Goal: Submit feedback/report problem

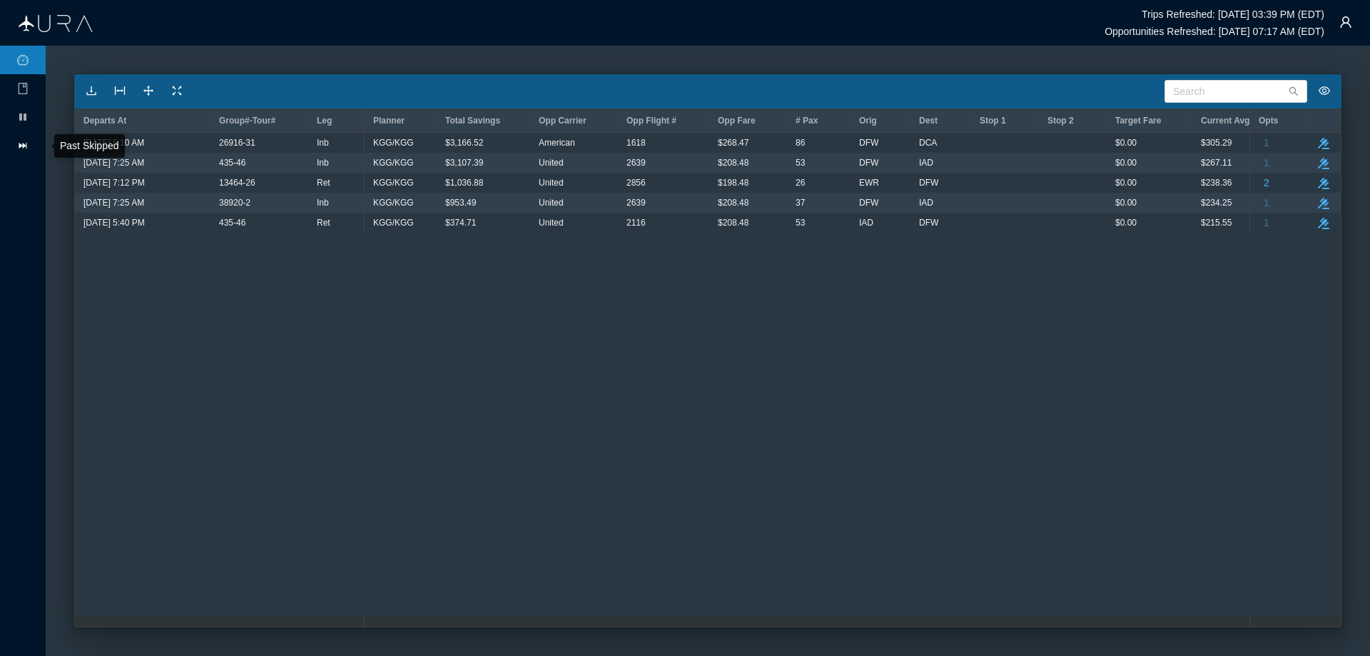
click at [22, 141] on icon "icon: fast-forward" at bounding box center [22, 145] width 11 height 11
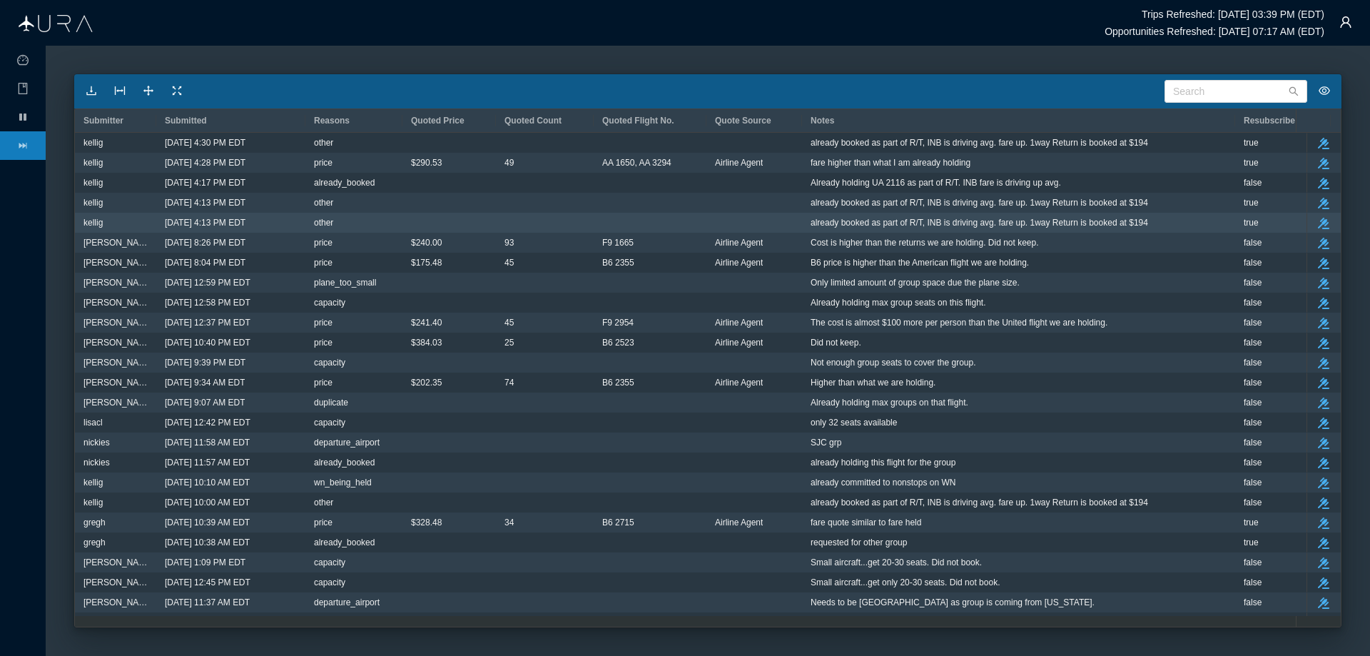
click at [885, 223] on span "already booked as part of R/T, INB is driving avg. fare up. 1way Return is book…" at bounding box center [978, 222] width 337 height 19
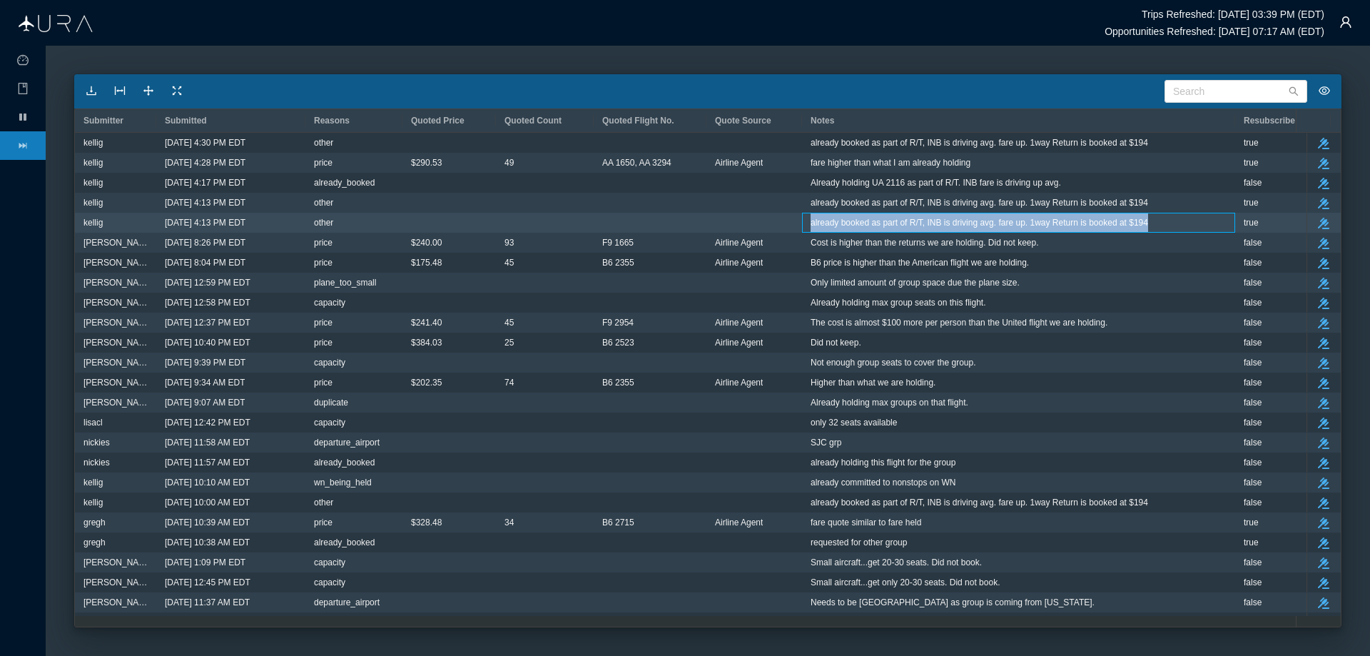
drag, startPoint x: 811, startPoint y: 223, endPoint x: 1147, endPoint y: 220, distance: 335.3
click at [1154, 218] on div "already booked as part of R/T, INB is driving avg. fare up. 1way Return is book…" at bounding box center [1018, 222] width 416 height 19
copy span "already booked as part of R/T, INB is driving avg. fare up. 1way Return is book…"
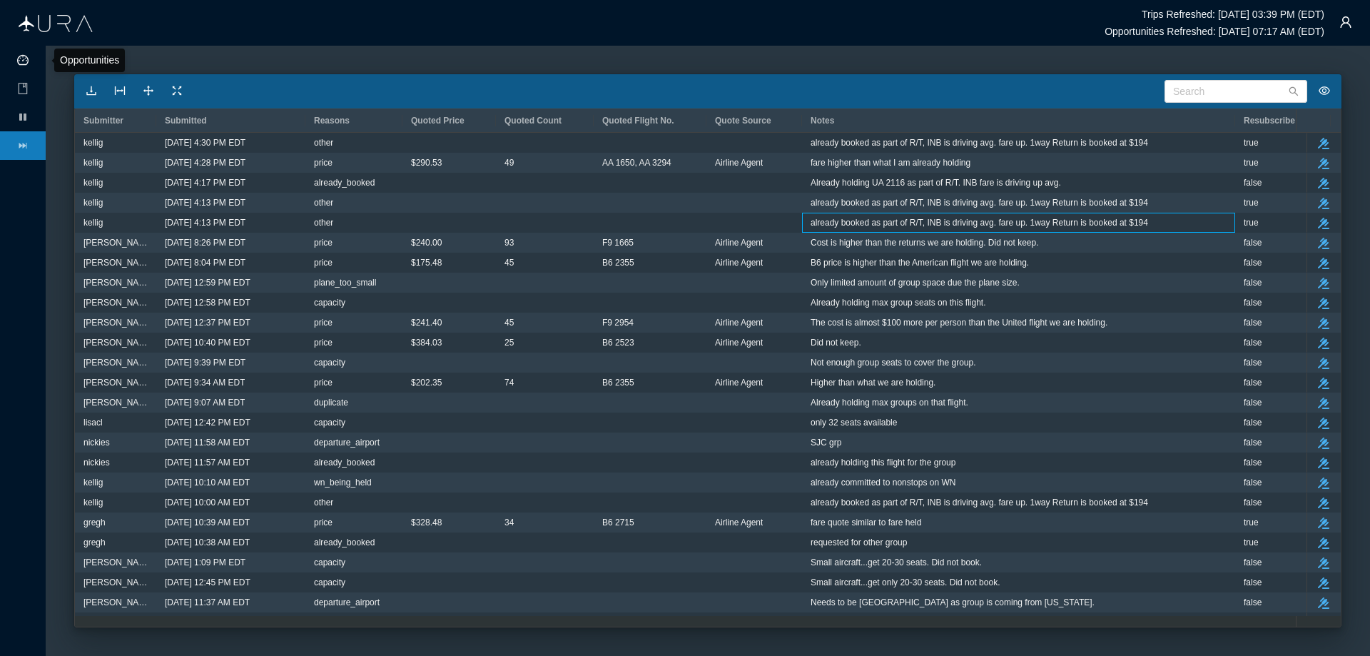
click at [24, 56] on icon "icon: dashboard" at bounding box center [22, 59] width 11 height 11
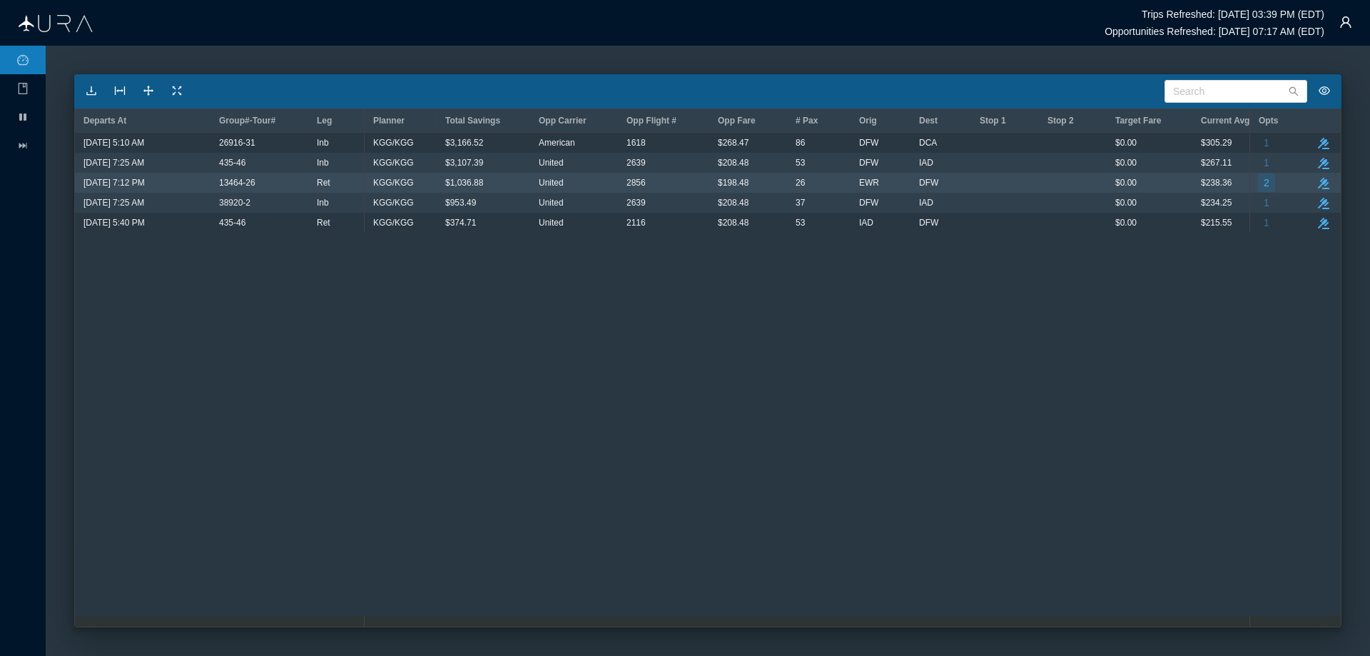
click at [1268, 181] on span "2" at bounding box center [1267, 182] width 6 height 19
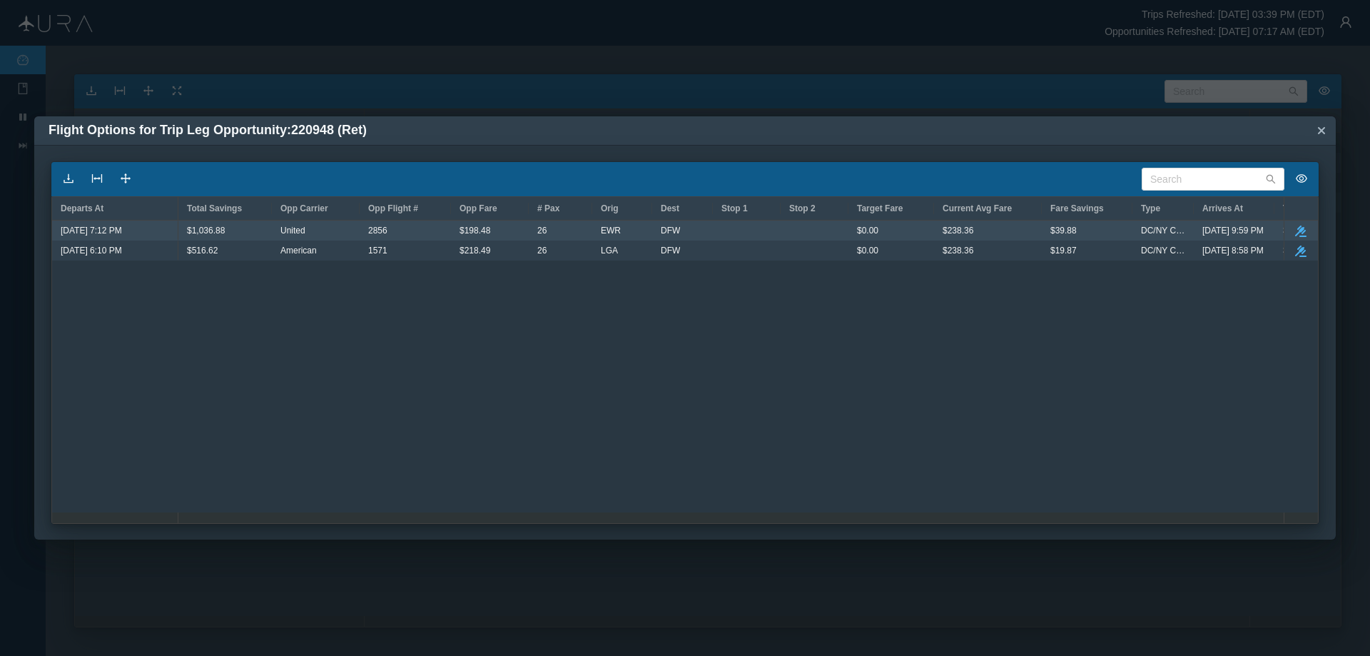
drag, startPoint x: 1301, startPoint y: 230, endPoint x: 1327, endPoint y: 279, distance: 55.9
click at [1301, 229] on icon "button" at bounding box center [1300, 230] width 11 height 11
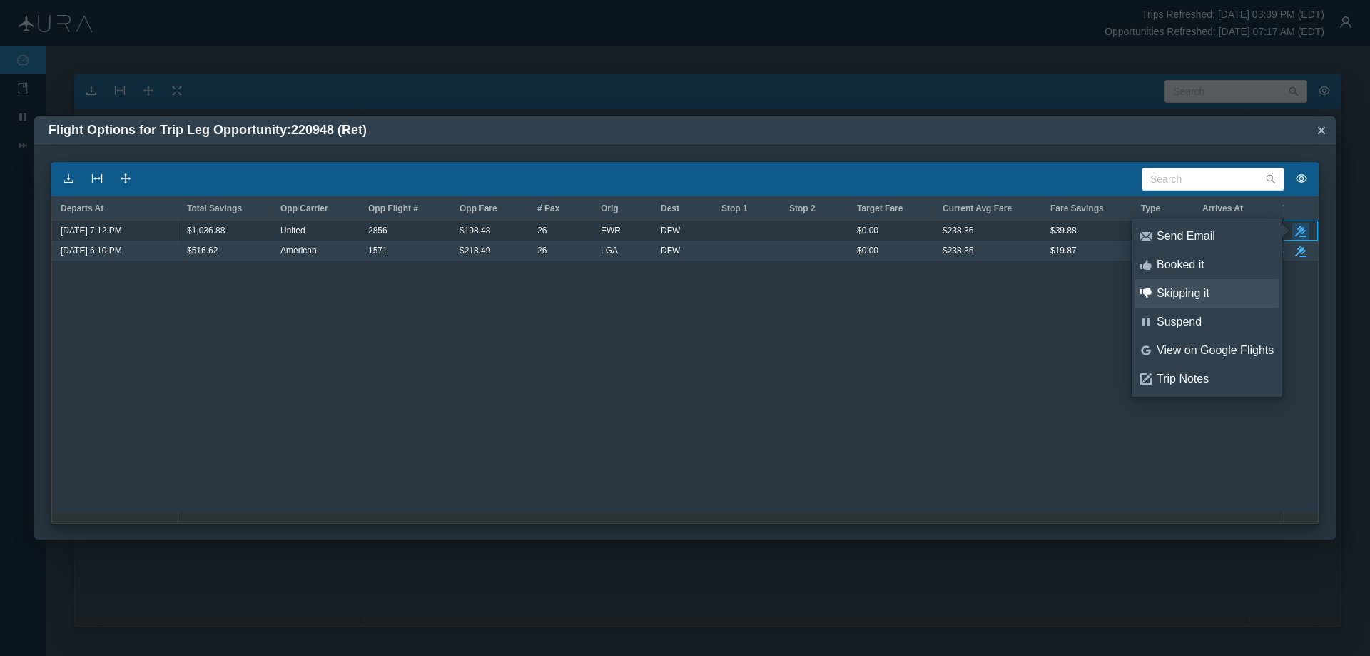
click at [1209, 290] on div "Skipping it" at bounding box center [1215, 293] width 117 height 16
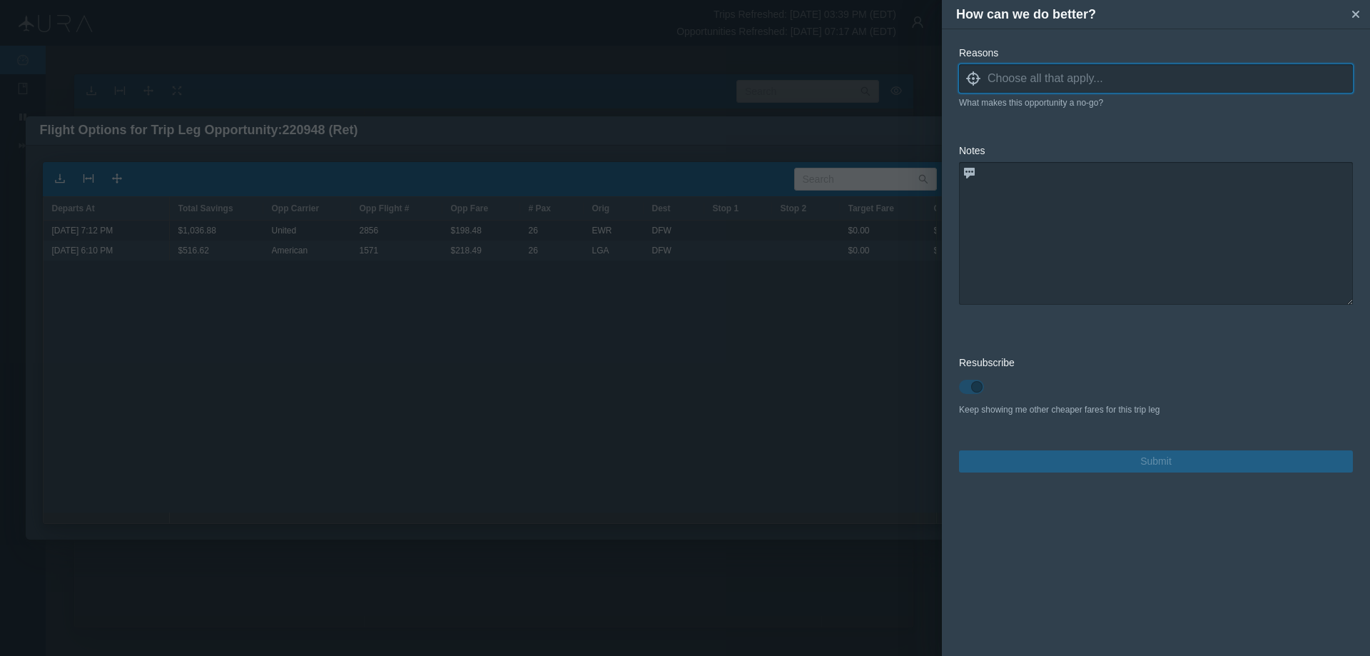
click at [976, 78] on icon "locate" at bounding box center [973, 78] width 14 height 14
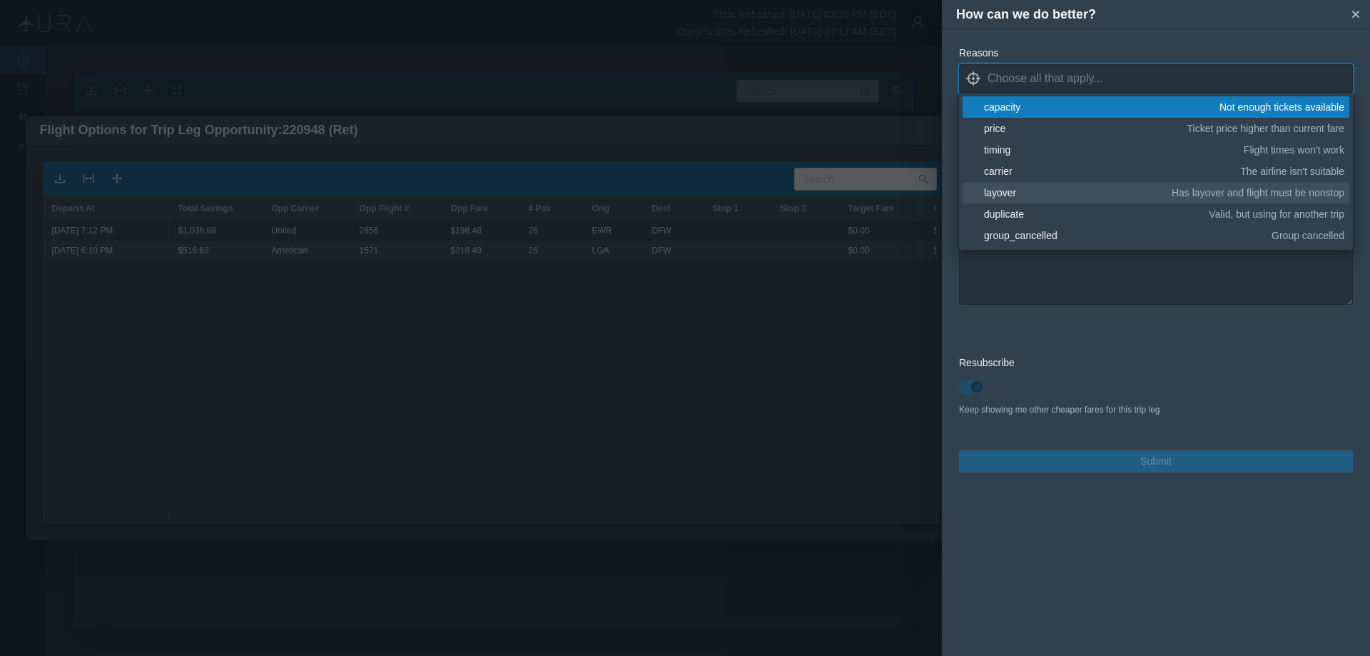
scroll to position [214, 0]
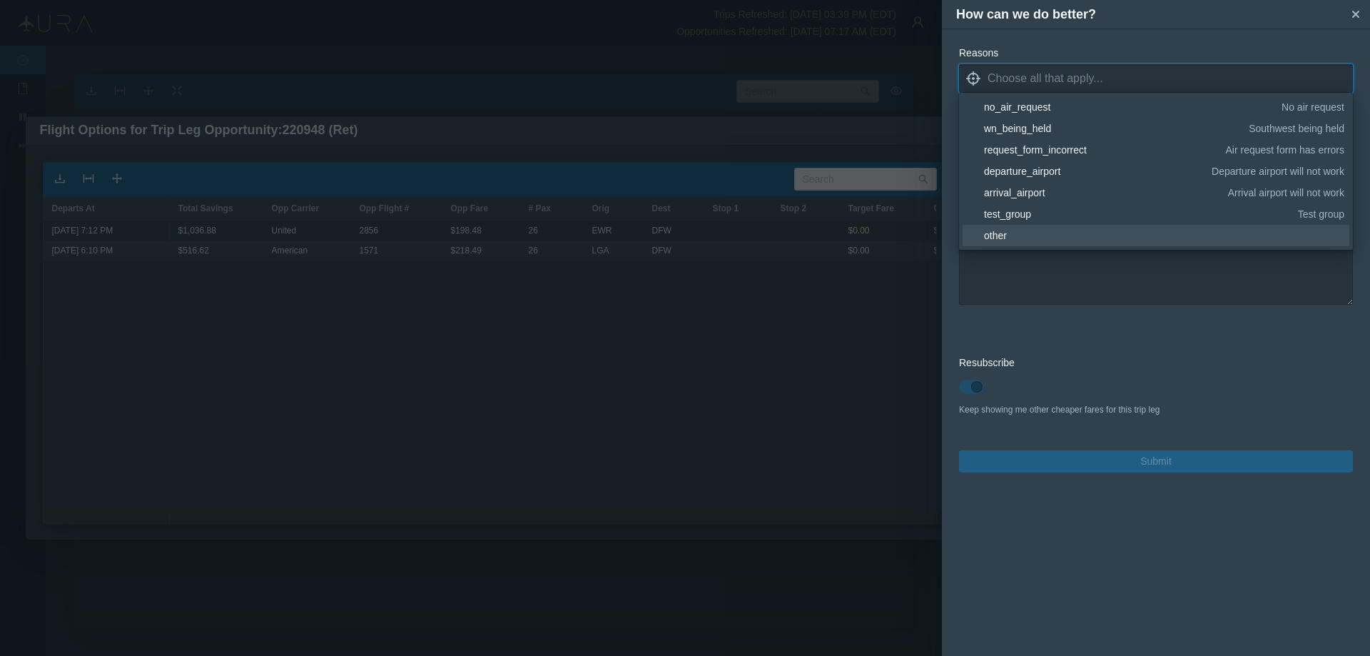
click at [1028, 237] on div "other" at bounding box center [1161, 235] width 355 height 14
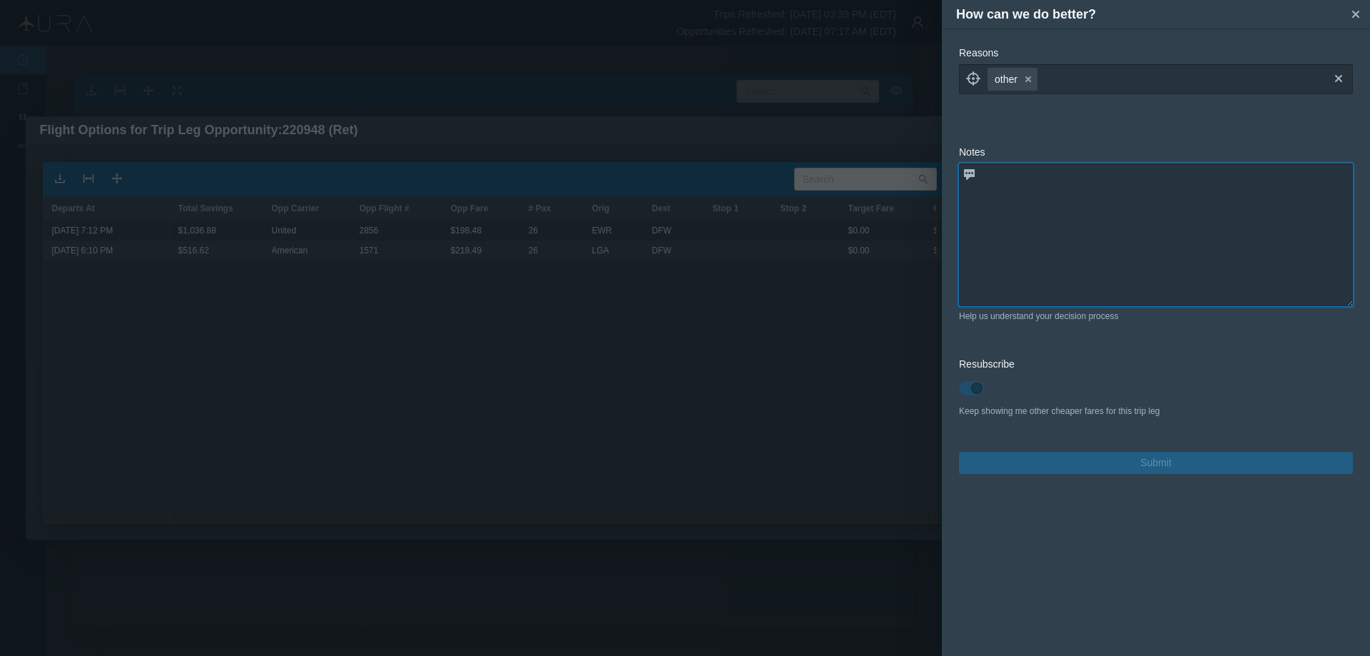
click at [1040, 277] on textarea at bounding box center [1156, 234] width 394 height 143
paste textarea "already booked as part of R/T, INB is driving avg. fare up. 1way Return is book…"
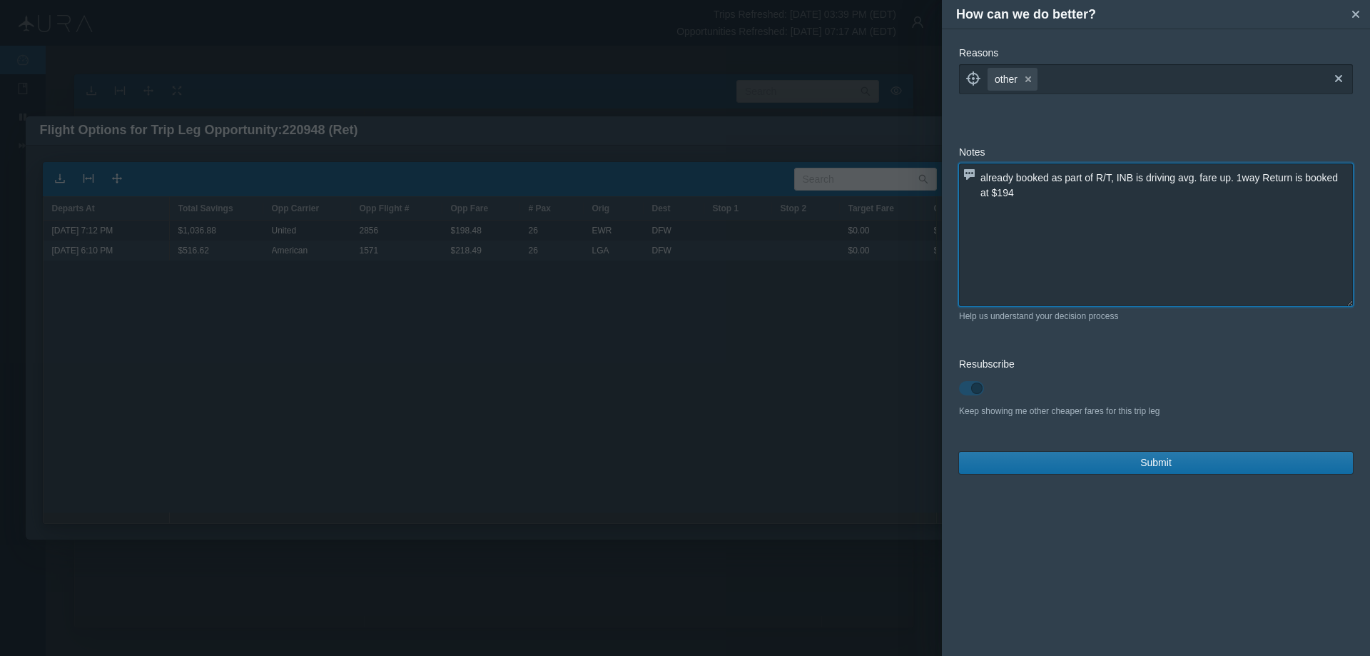
type textarea "already booked as part of R/T, INB is driving avg. fare up. 1way Return is book…"
click at [1148, 458] on span "Submit" at bounding box center [1155, 462] width 31 height 15
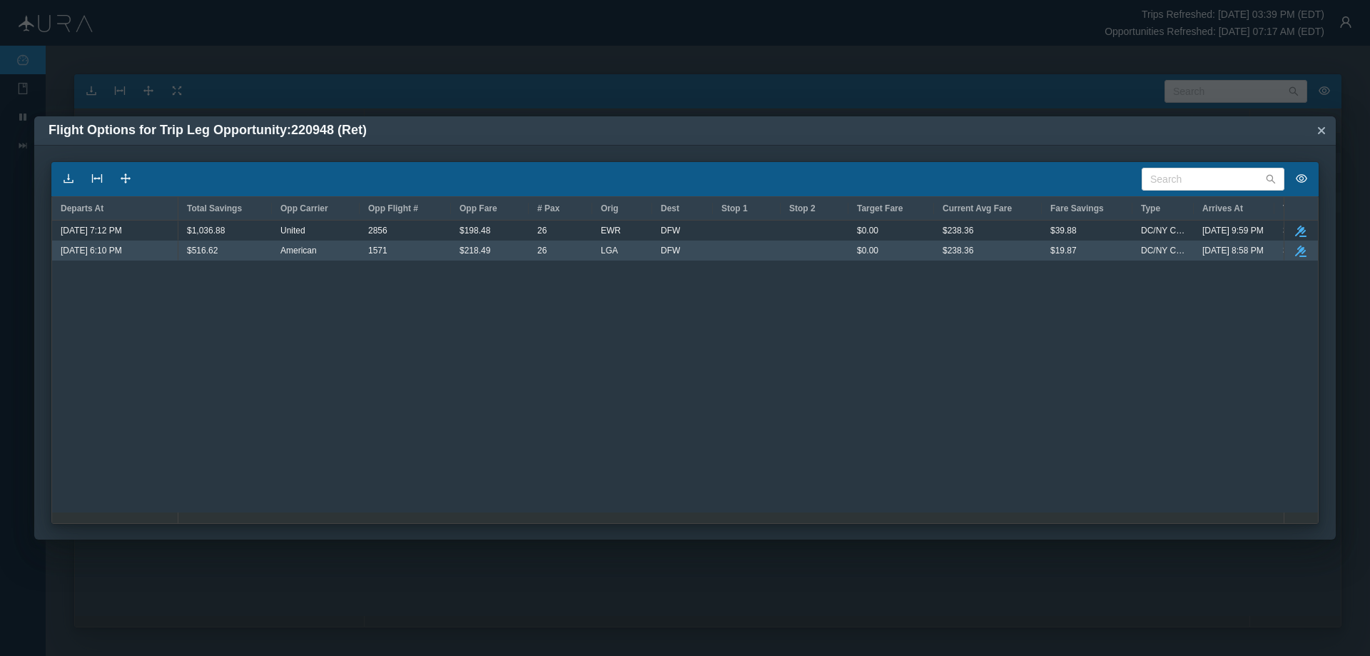
drag, startPoint x: 1302, startPoint y: 249, endPoint x: 1304, endPoint y: 278, distance: 28.6
click at [1302, 248] on icon "button" at bounding box center [1300, 250] width 11 height 11
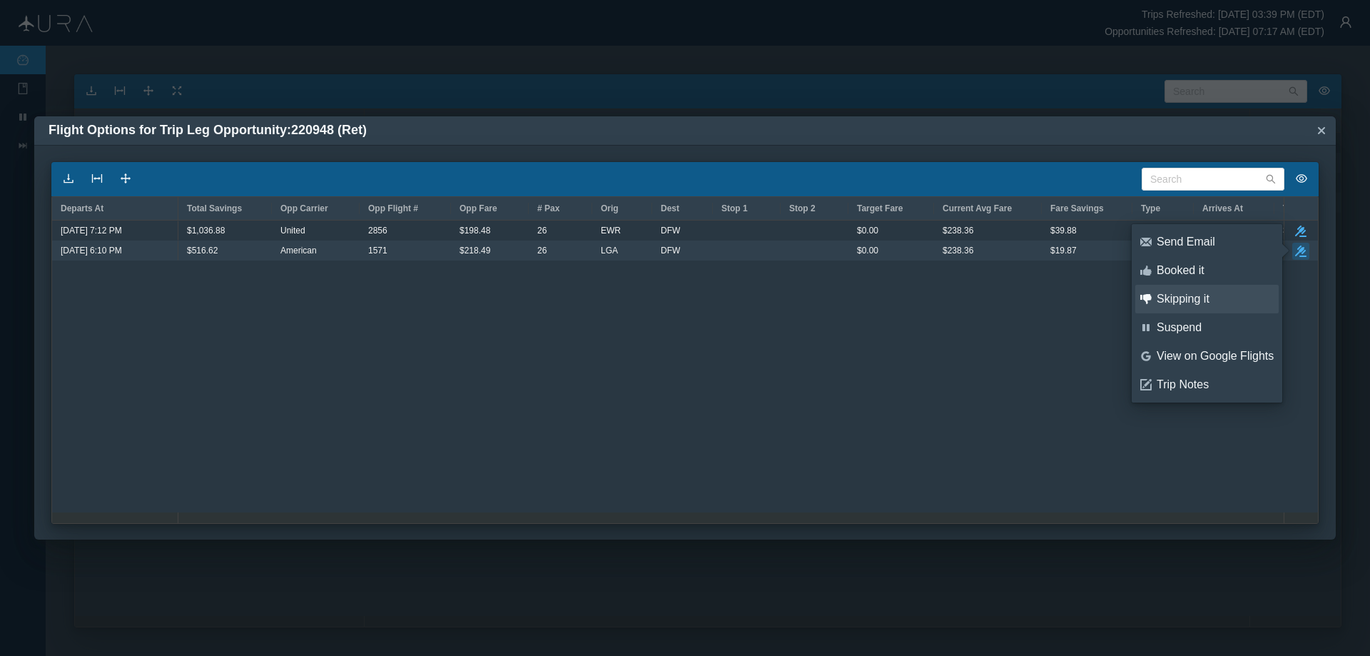
click at [1183, 296] on div "Skipping it" at bounding box center [1215, 299] width 117 height 16
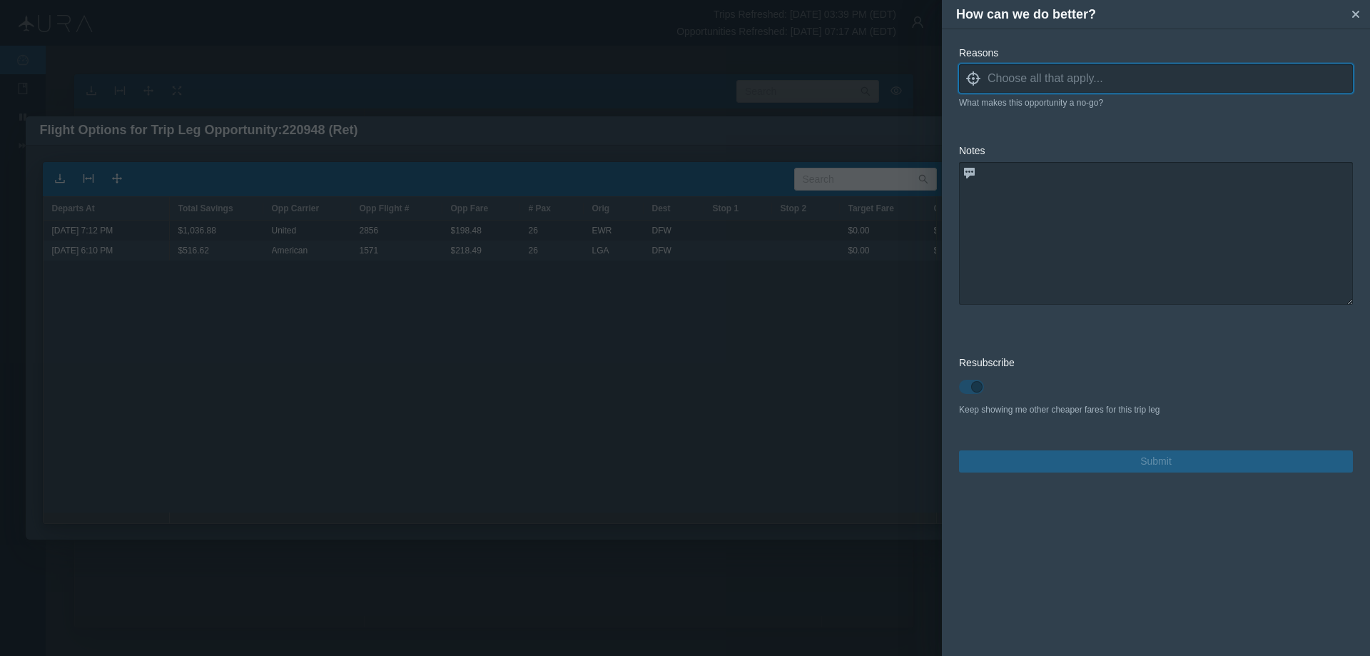
click at [972, 73] on icon at bounding box center [973, 78] width 14 height 14
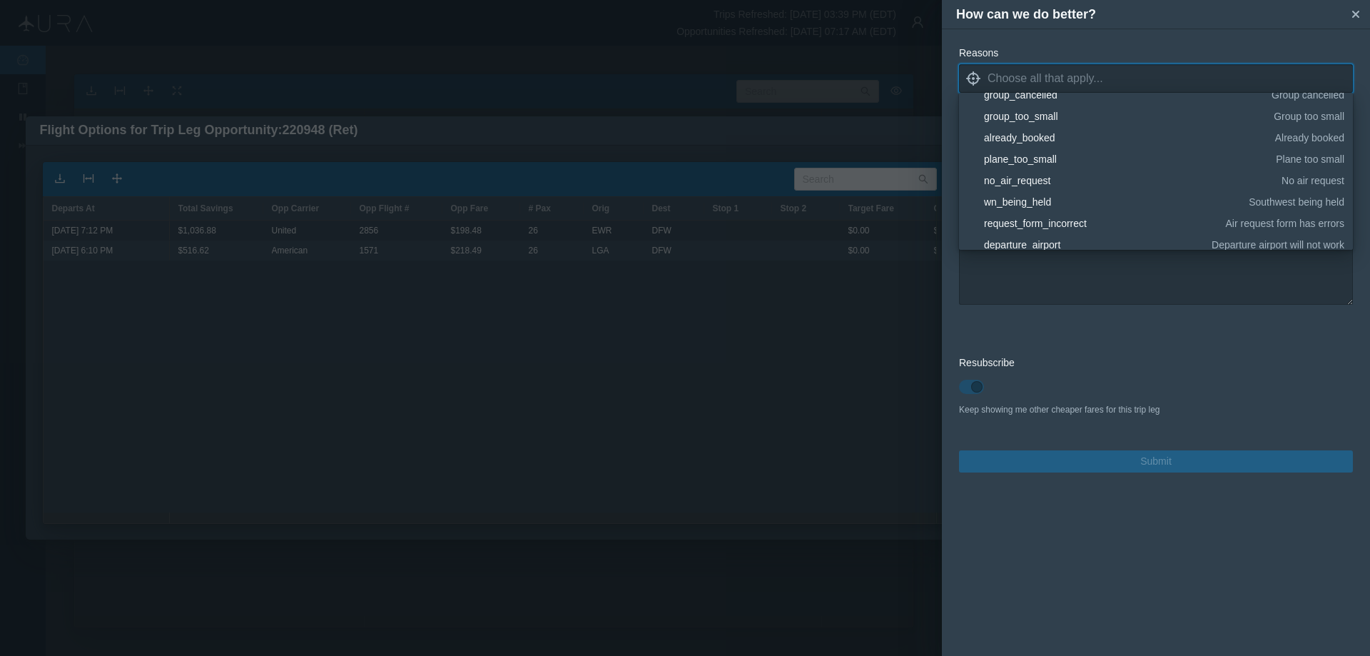
scroll to position [214, 0]
drag, startPoint x: 1023, startPoint y: 233, endPoint x: 1050, endPoint y: 248, distance: 31.0
click at [1023, 232] on div "other" at bounding box center [1161, 235] width 355 height 14
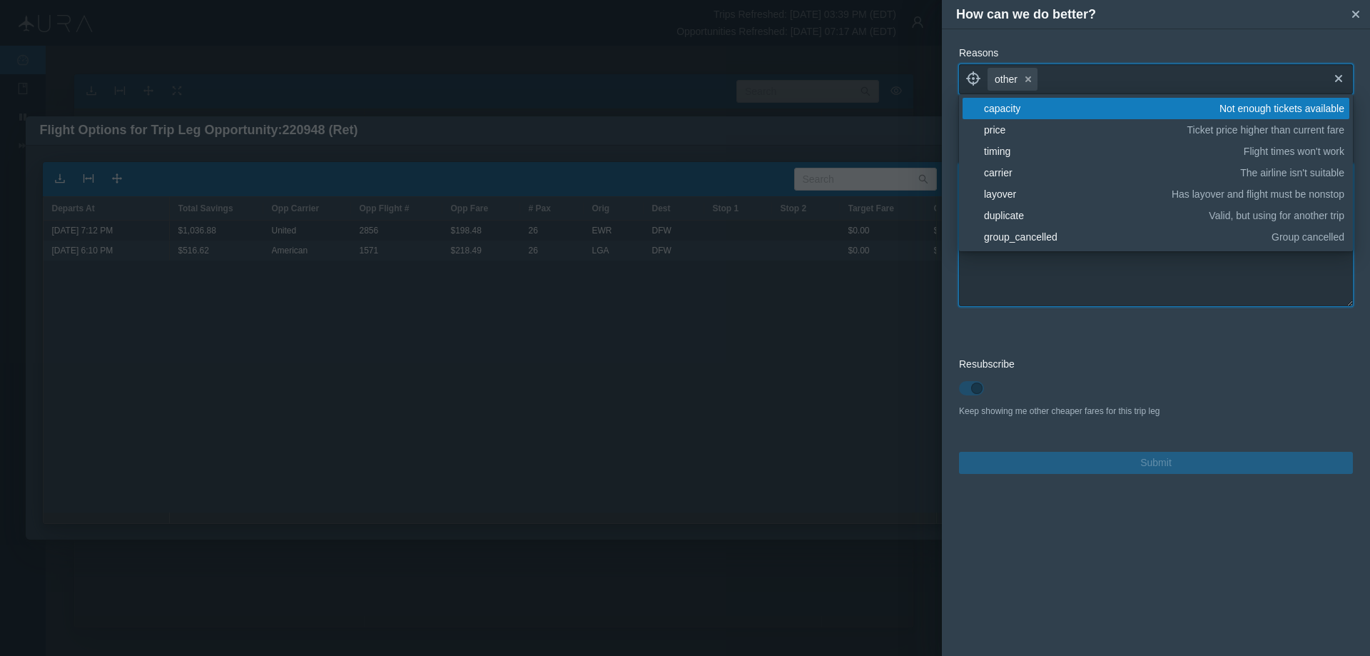
drag, startPoint x: 1073, startPoint y: 280, endPoint x: 1072, endPoint y: 273, distance: 7.3
click at [1072, 275] on textarea at bounding box center [1156, 234] width 394 height 143
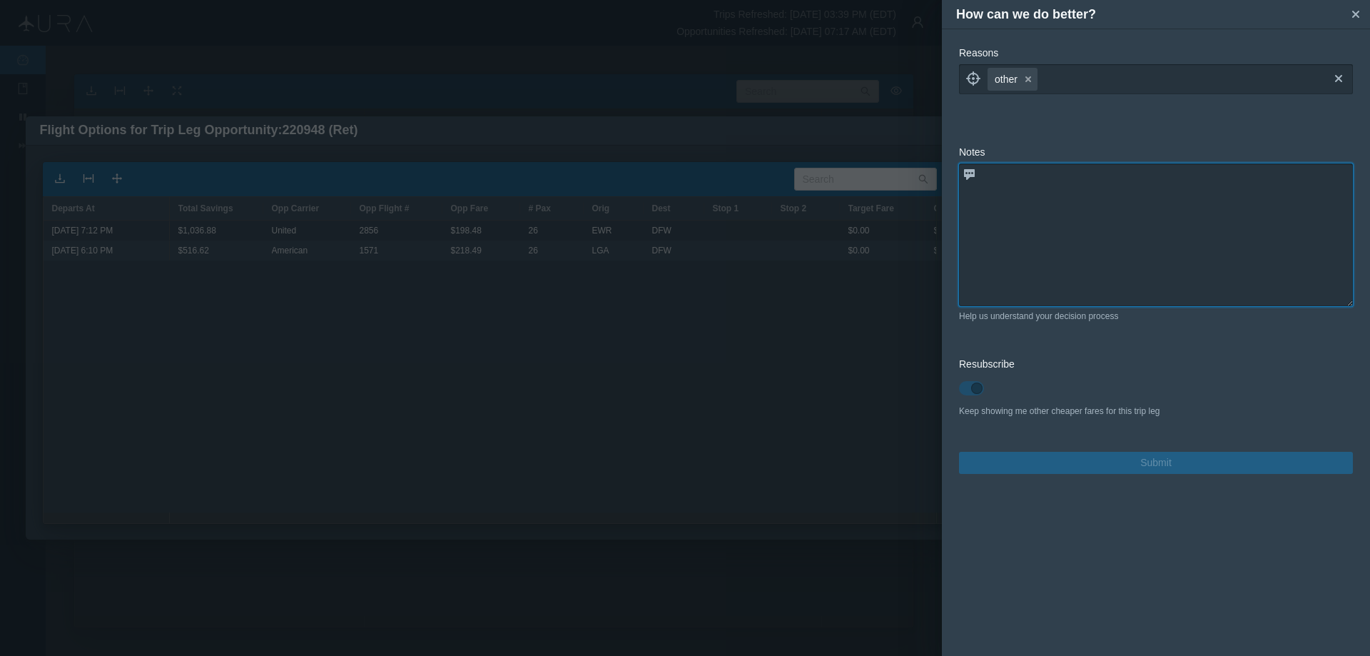
paste textarea "already booked as part of R/T, INB is driving avg. fare up. 1way Return is book…"
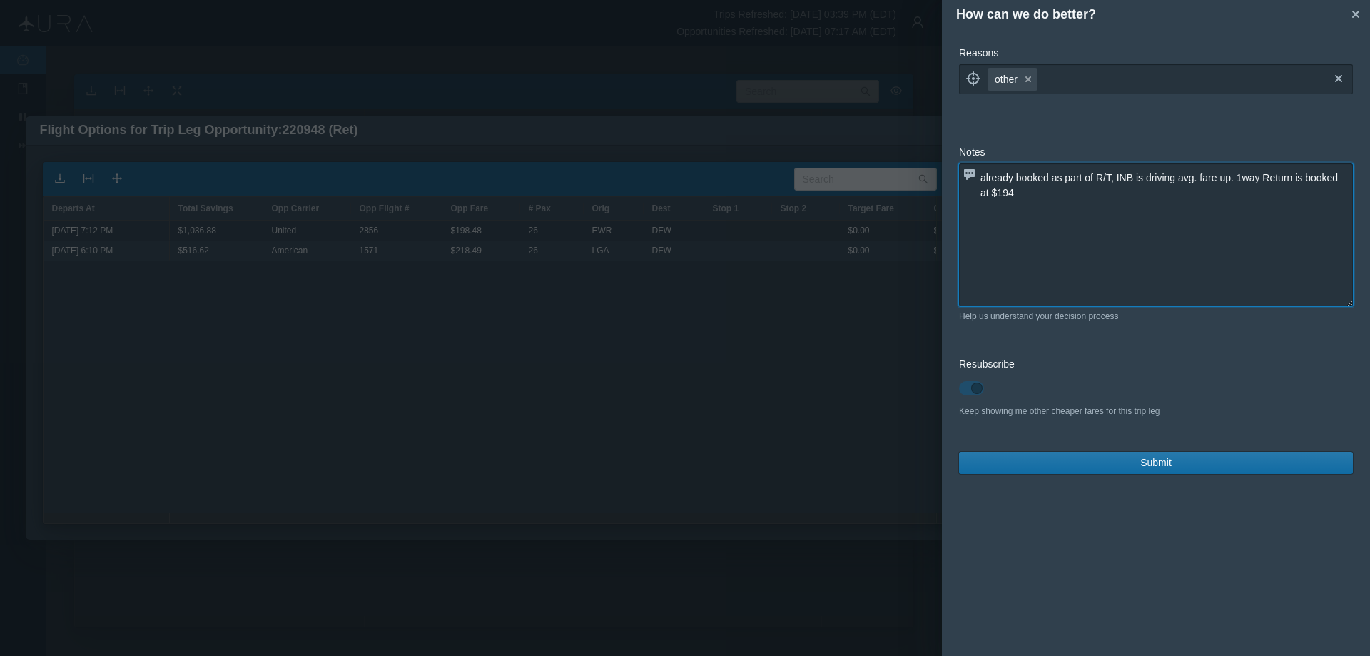
type textarea "already booked as part of R/T, INB is driving avg. fare up. 1way Return is book…"
click at [1139, 462] on button "Submit" at bounding box center [1156, 463] width 394 height 22
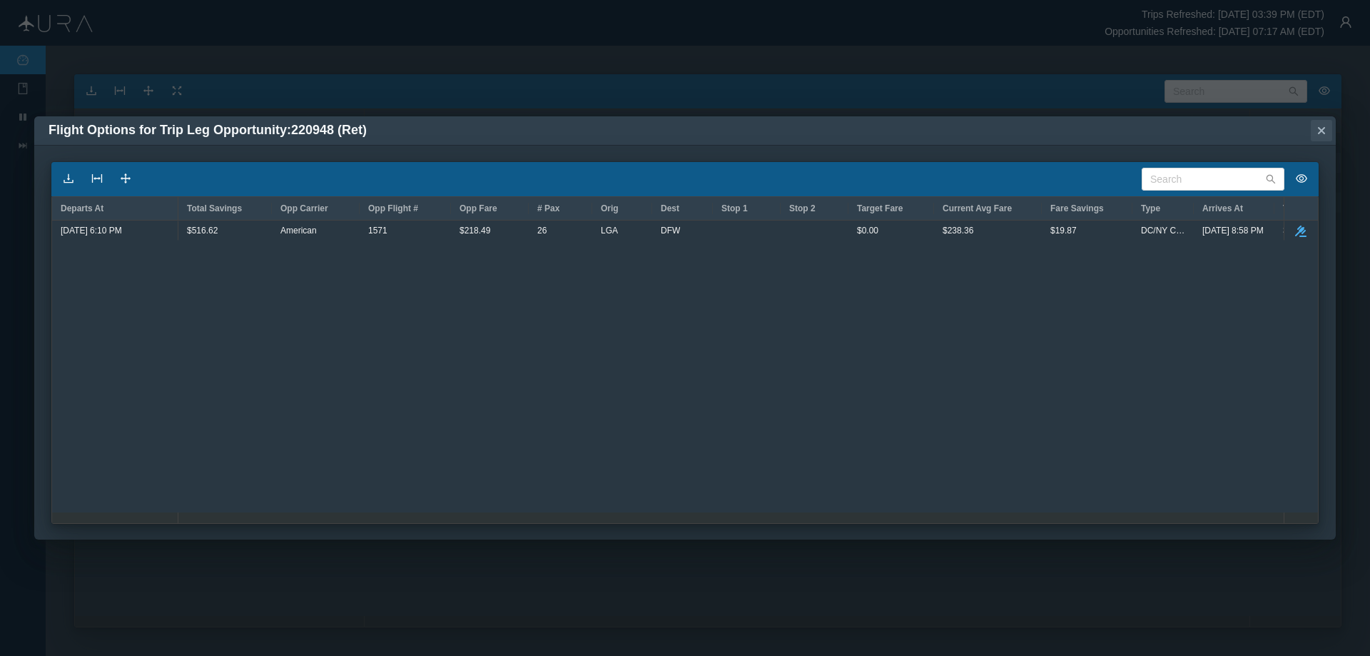
click at [1318, 126] on icon "small-cross" at bounding box center [1321, 130] width 14 height 14
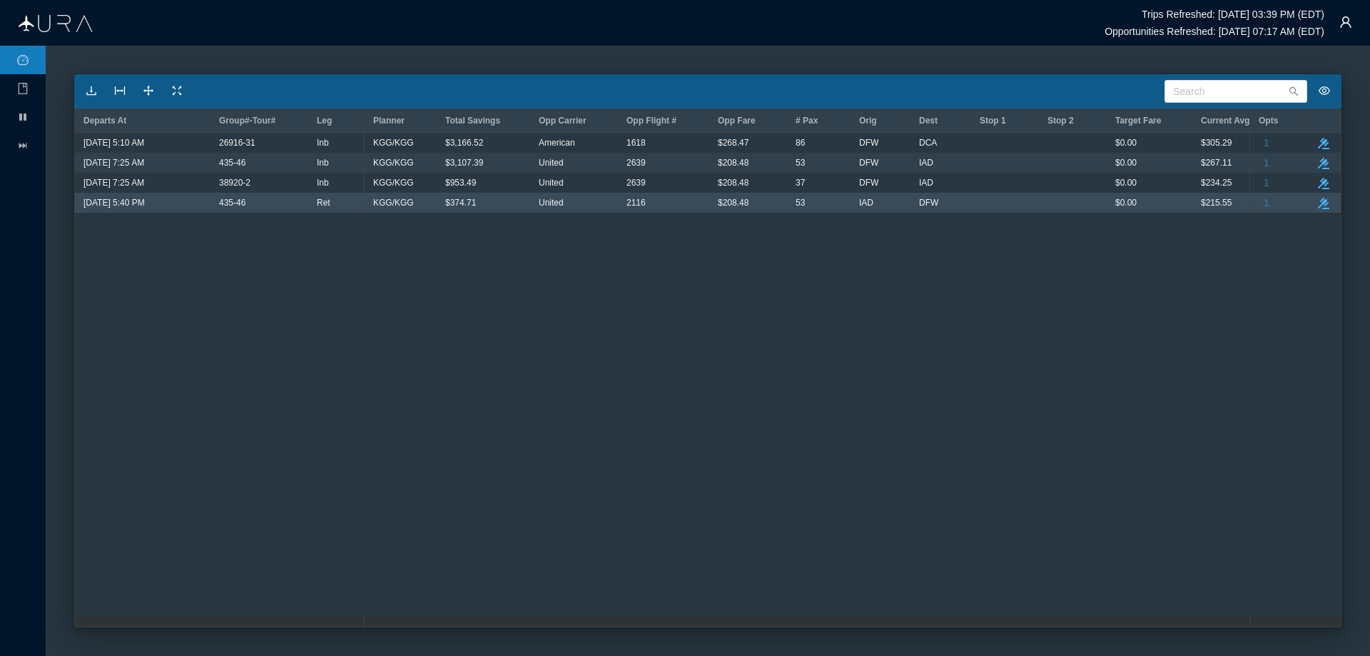
drag, startPoint x: 1326, startPoint y: 203, endPoint x: 1323, endPoint y: 213, distance: 9.5
click at [1326, 203] on icon "take-action" at bounding box center [1323, 203] width 11 height 11
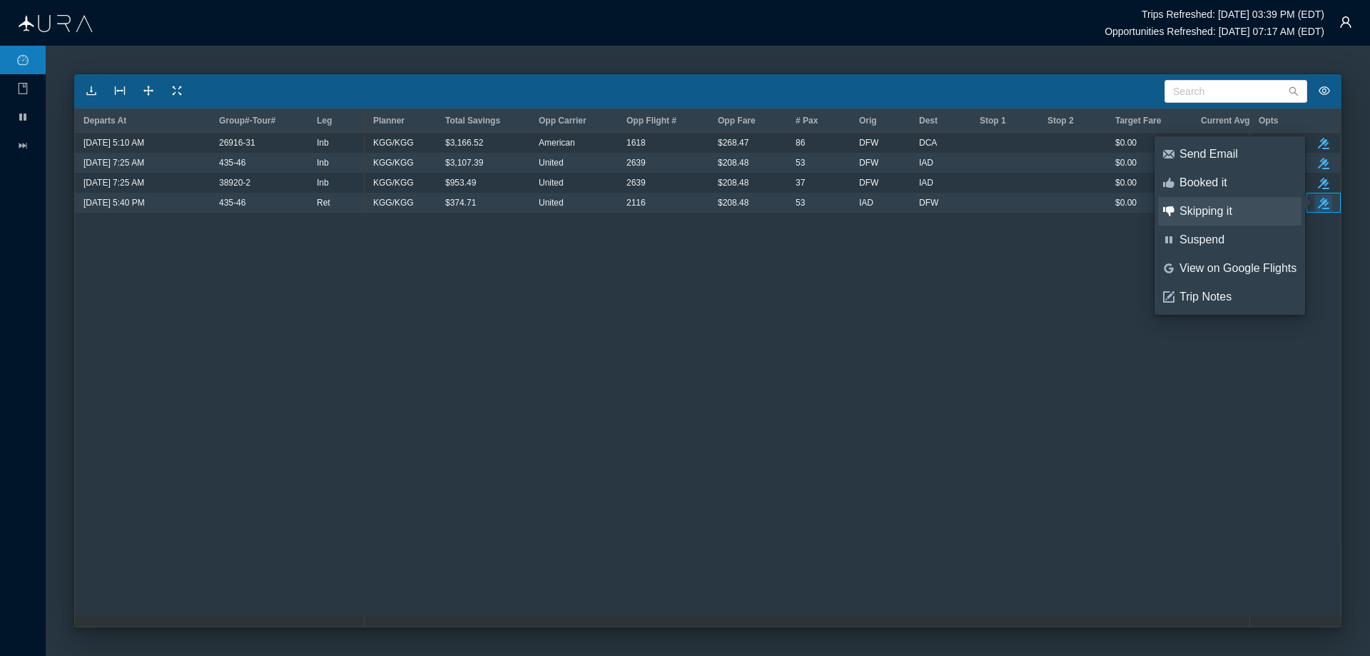
click at [1212, 210] on div "Skipping it" at bounding box center [1237, 211] width 117 height 16
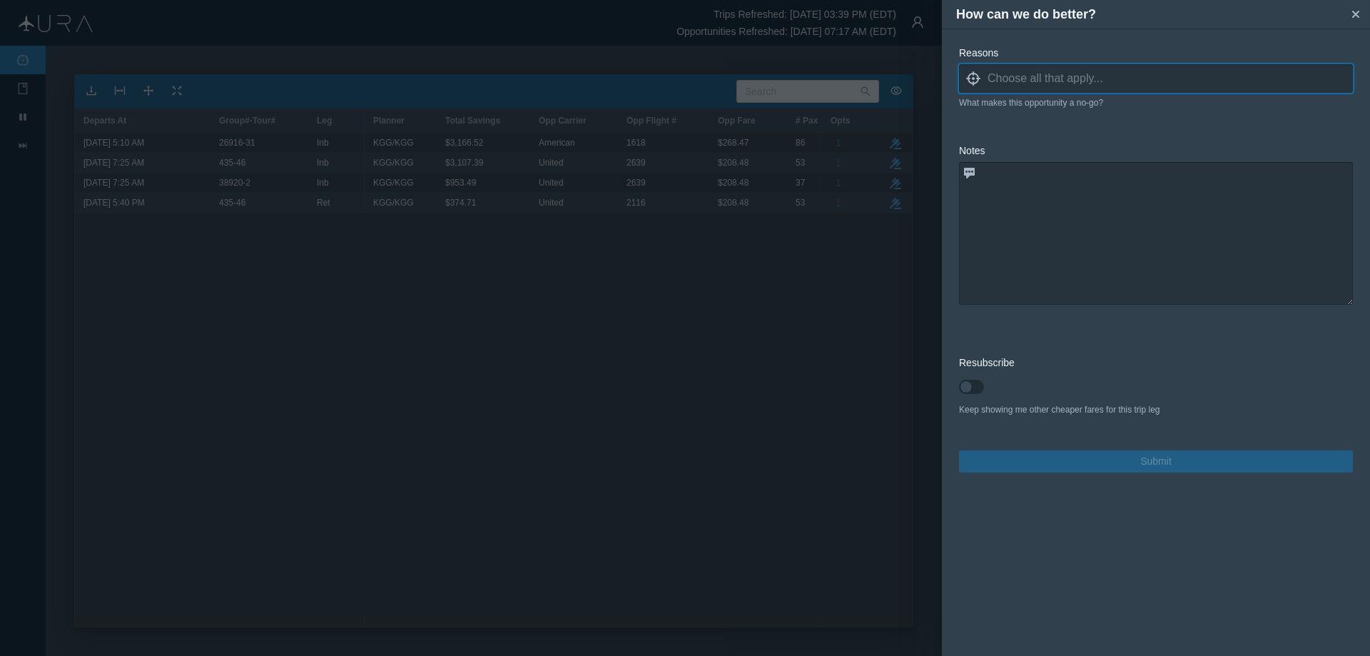
click at [975, 79] on icon "locate" at bounding box center [973, 78] width 14 height 14
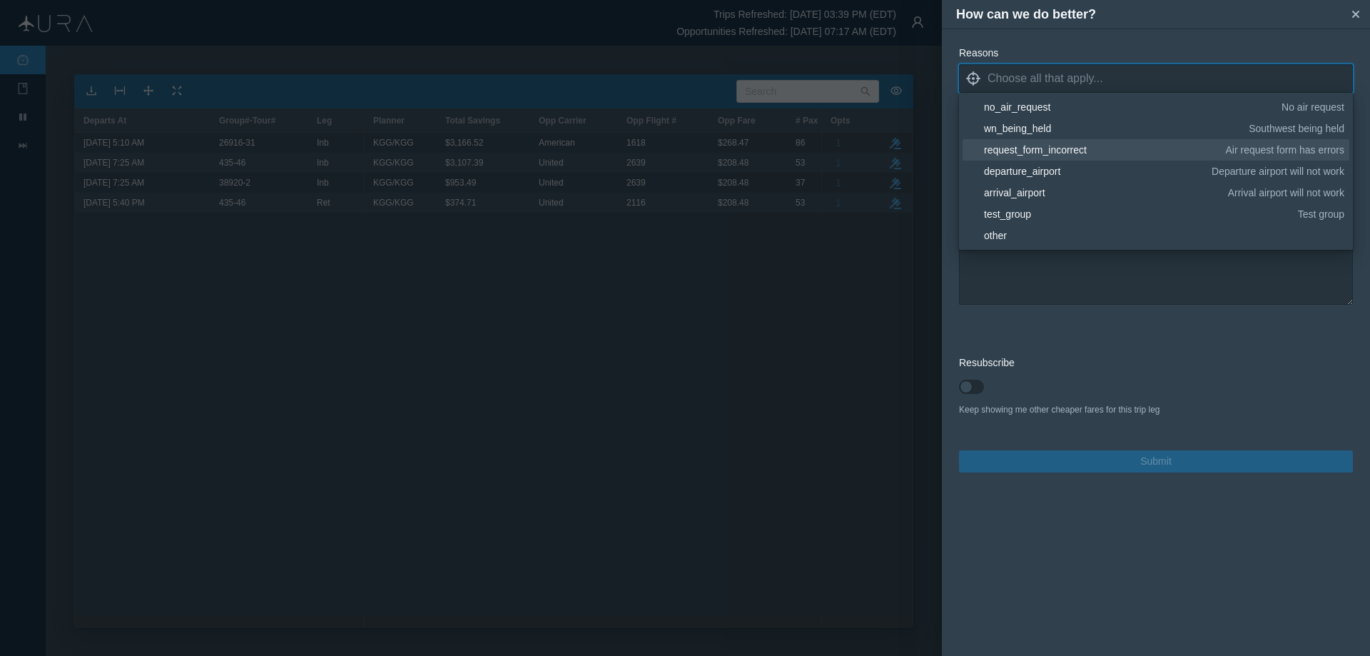
scroll to position [71, 0]
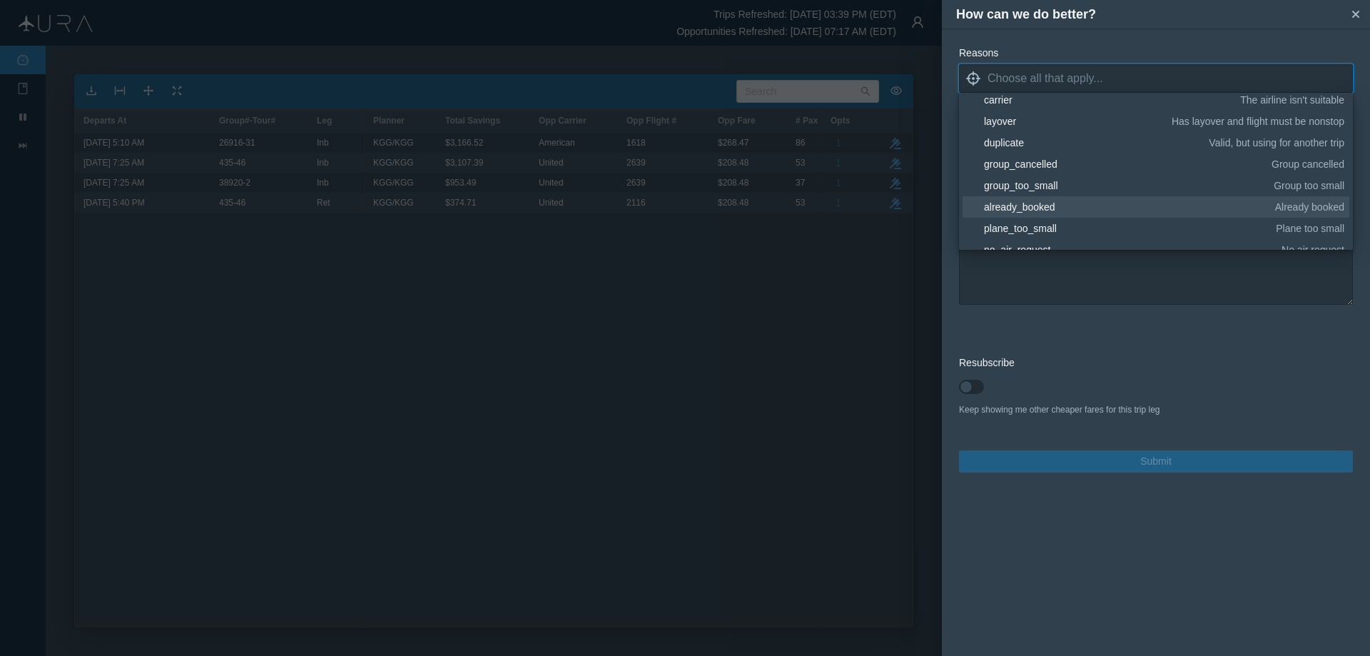
click at [1040, 205] on div "already_booked" at bounding box center [1127, 207] width 286 height 14
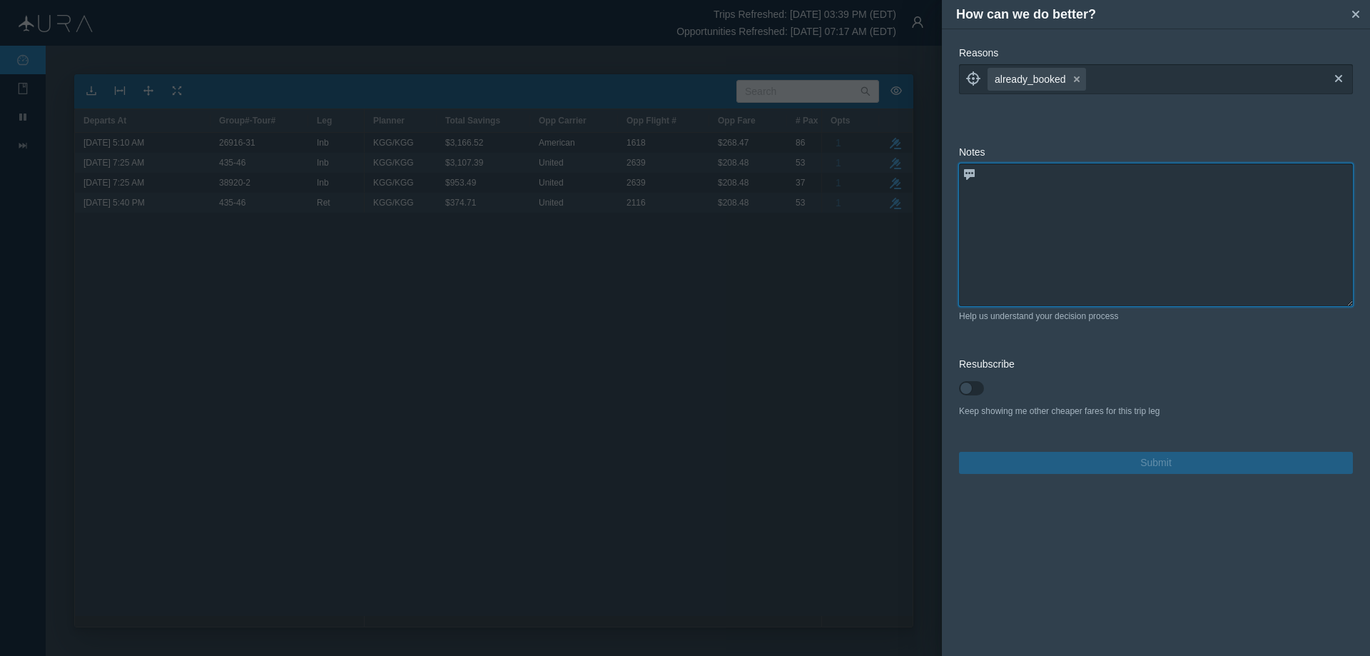
drag, startPoint x: 1072, startPoint y: 283, endPoint x: 1078, endPoint y: 278, distance: 7.6
click at [1073, 283] on textarea at bounding box center [1156, 234] width 394 height 143
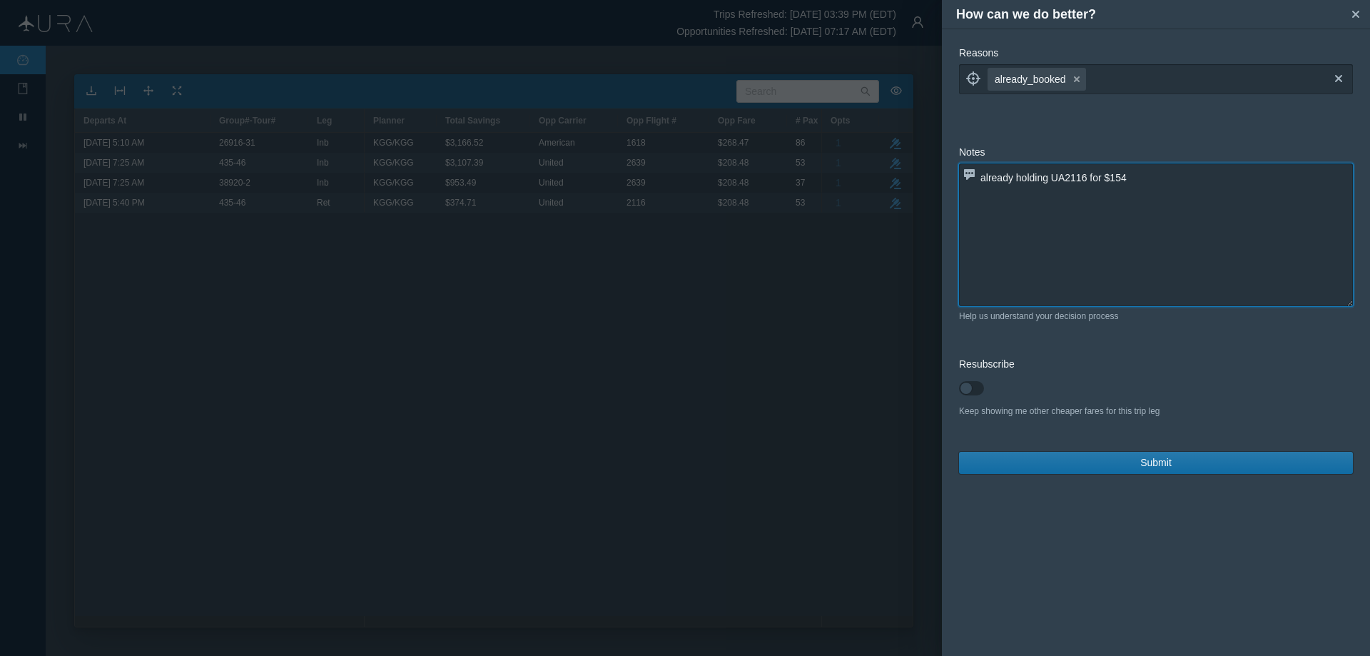
type textarea "already holding UA2116 for $154"
click at [1143, 464] on span "Submit" at bounding box center [1155, 462] width 31 height 15
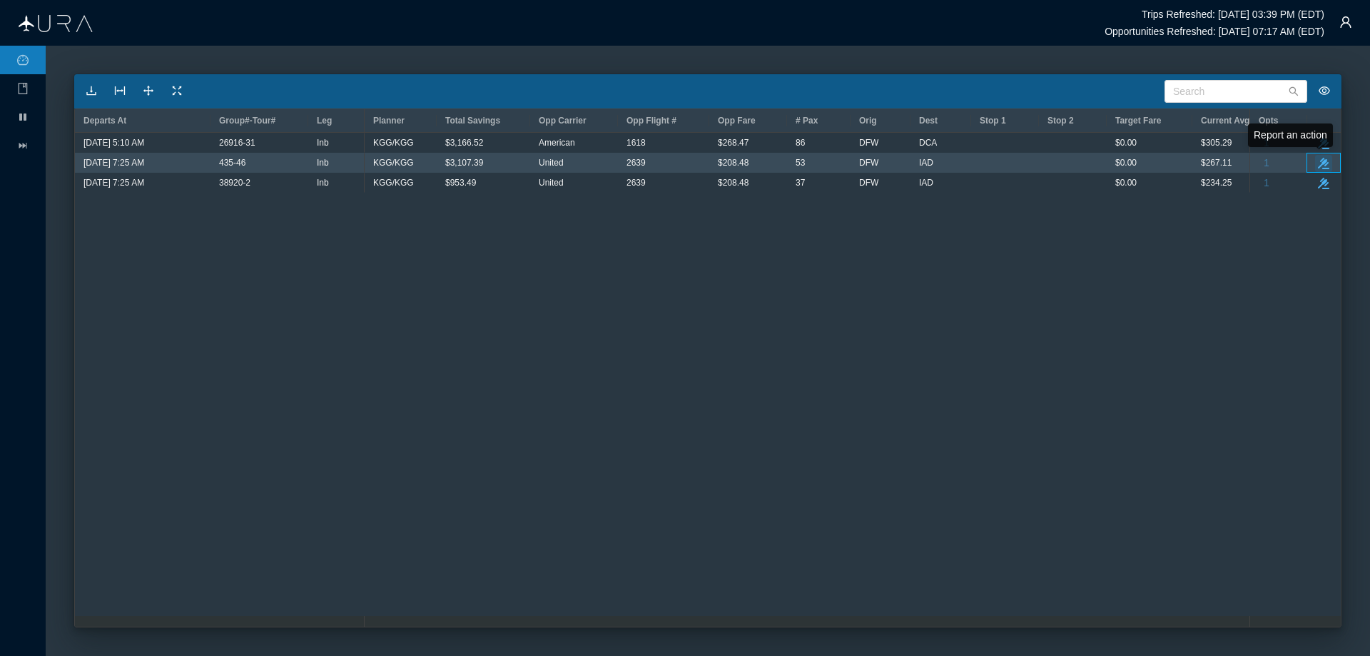
drag, startPoint x: 1325, startPoint y: 161, endPoint x: 1321, endPoint y: 181, distance: 20.3
click at [1326, 161] on icon "button" at bounding box center [1323, 163] width 11 height 11
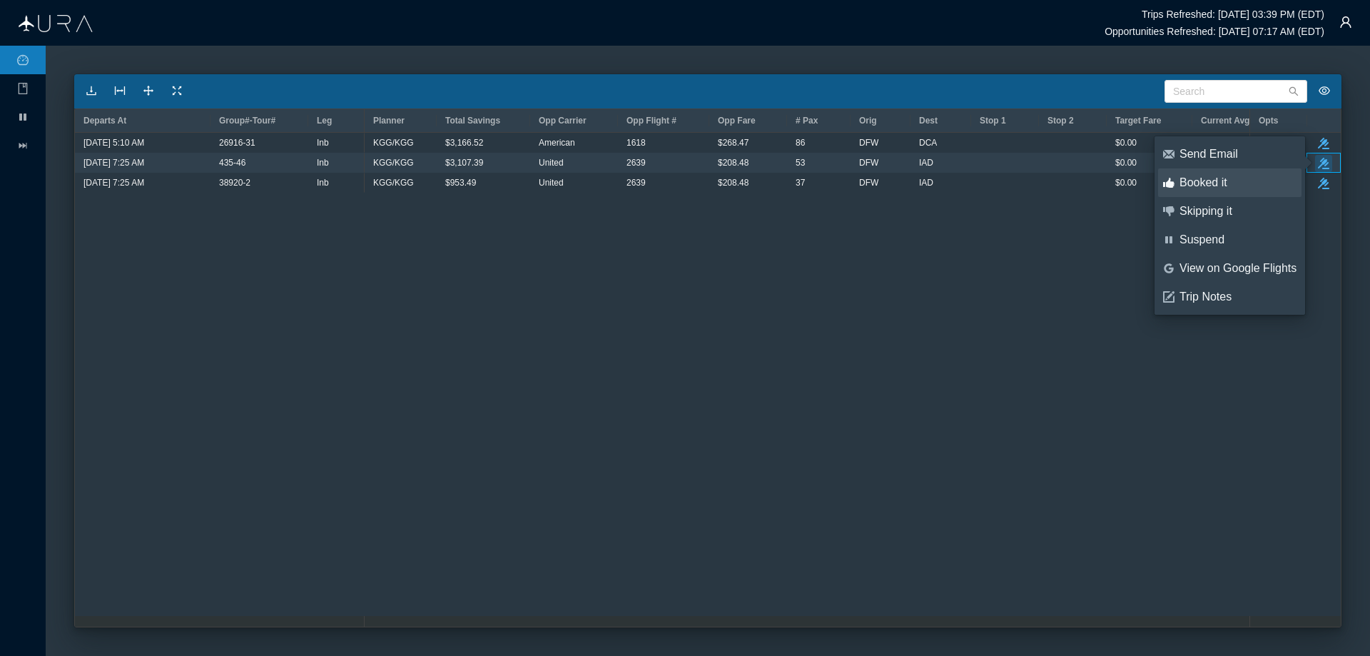
click at [1216, 183] on div "Booked it" at bounding box center [1237, 183] width 117 height 16
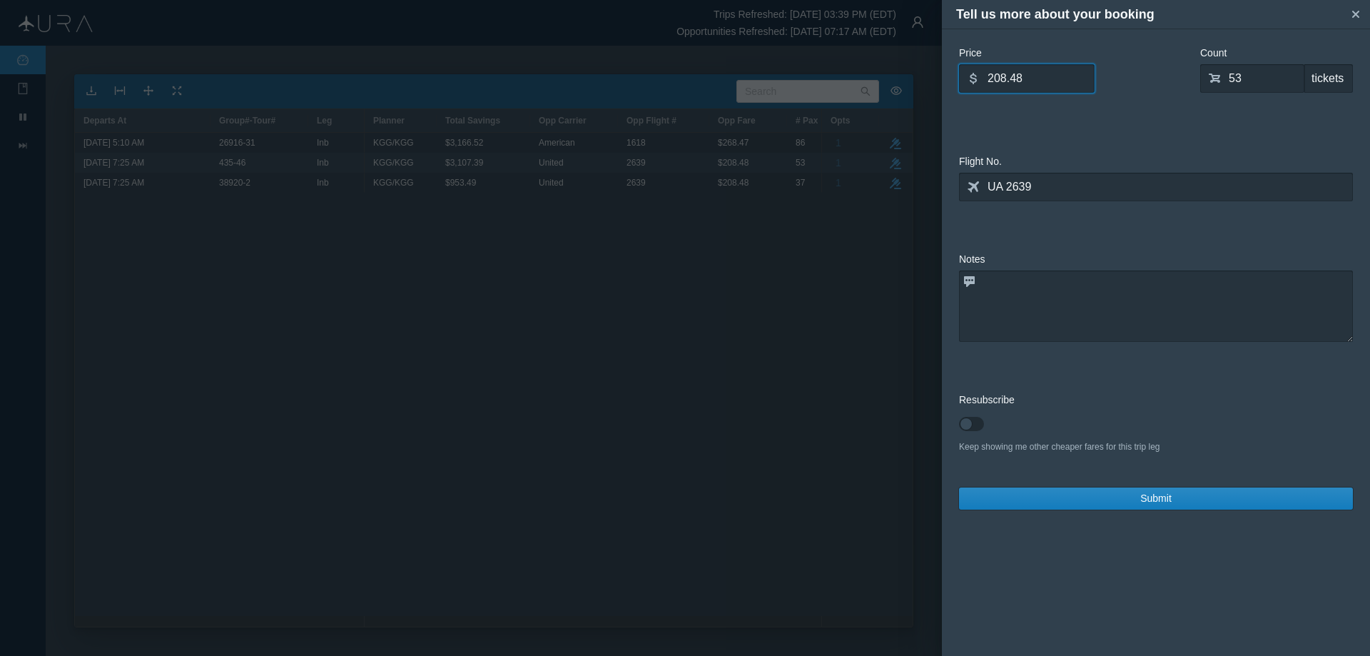
click at [1050, 83] on input "208.48" at bounding box center [1027, 78] width 136 height 29
type input "2"
type input "192.86"
click at [1266, 87] on input "53" at bounding box center [1252, 78] width 104 height 29
type input "0"
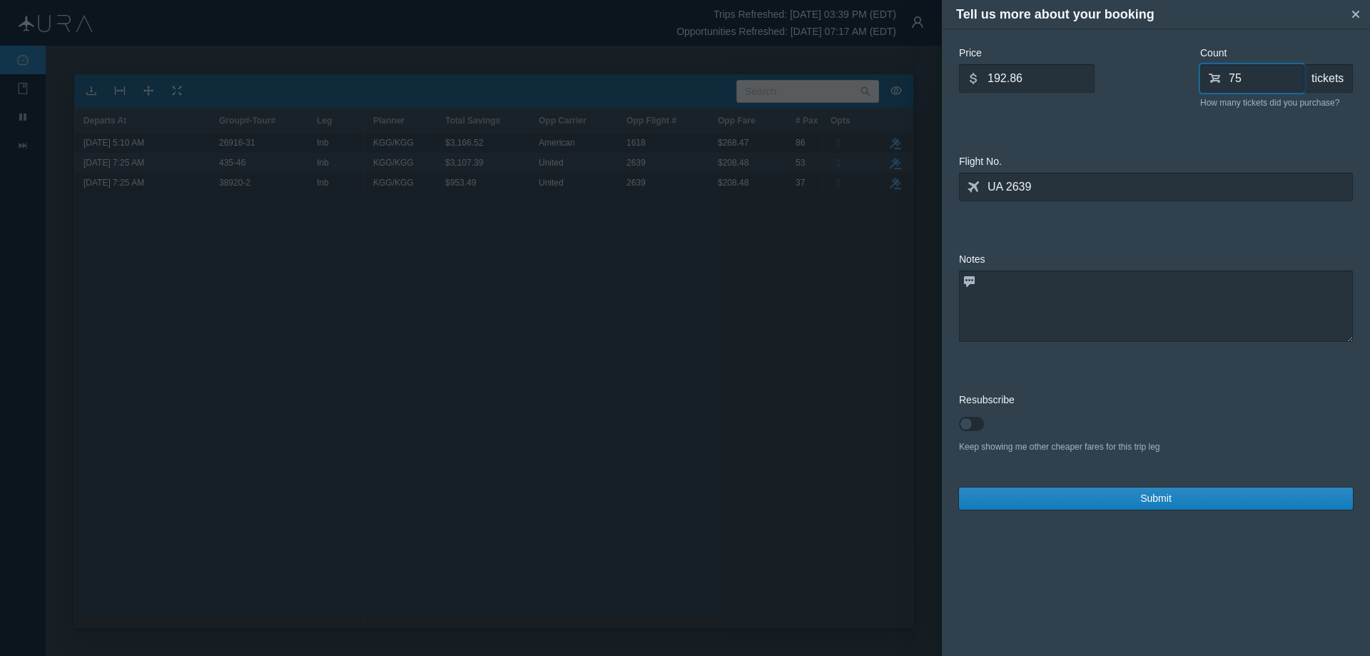
type input "75"
click at [1042, 288] on textarea at bounding box center [1156, 305] width 394 height 71
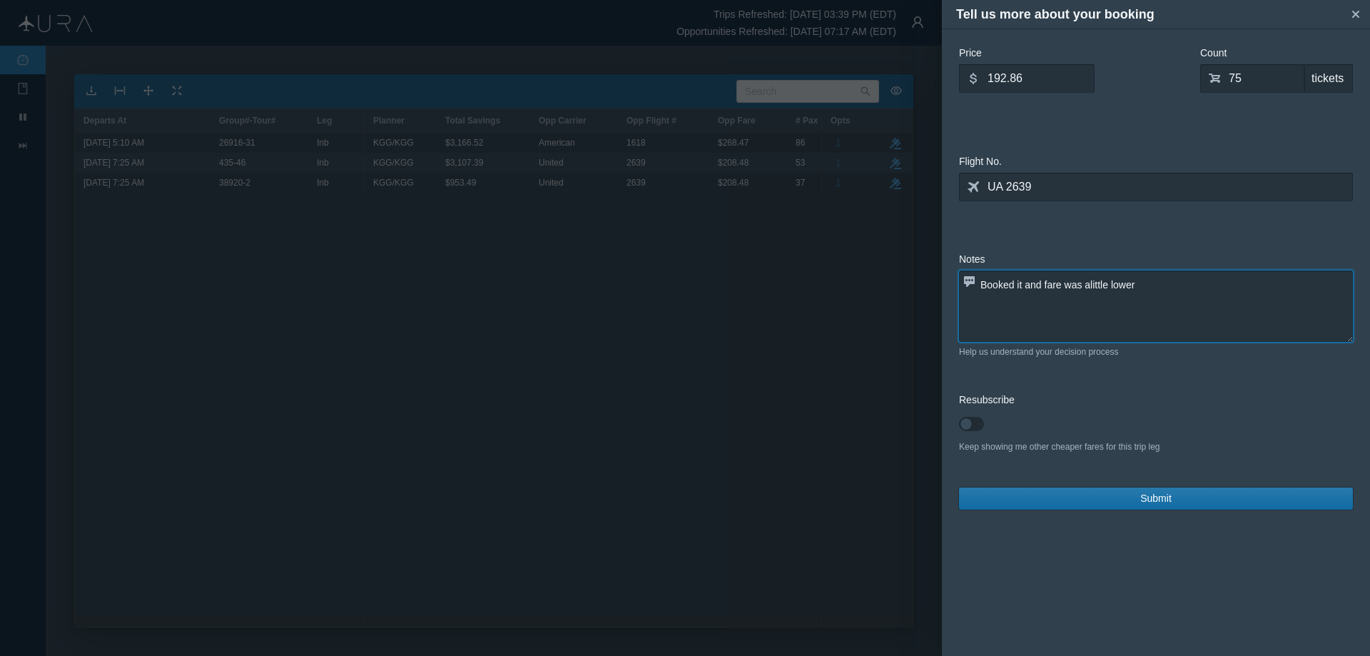
type textarea "Booked it and fare was alittle lower"
drag, startPoint x: 1153, startPoint y: 493, endPoint x: 1172, endPoint y: 494, distance: 19.3
click at [1152, 493] on span "Submit" at bounding box center [1155, 498] width 31 height 15
